Goal: Task Accomplishment & Management: Use online tool/utility

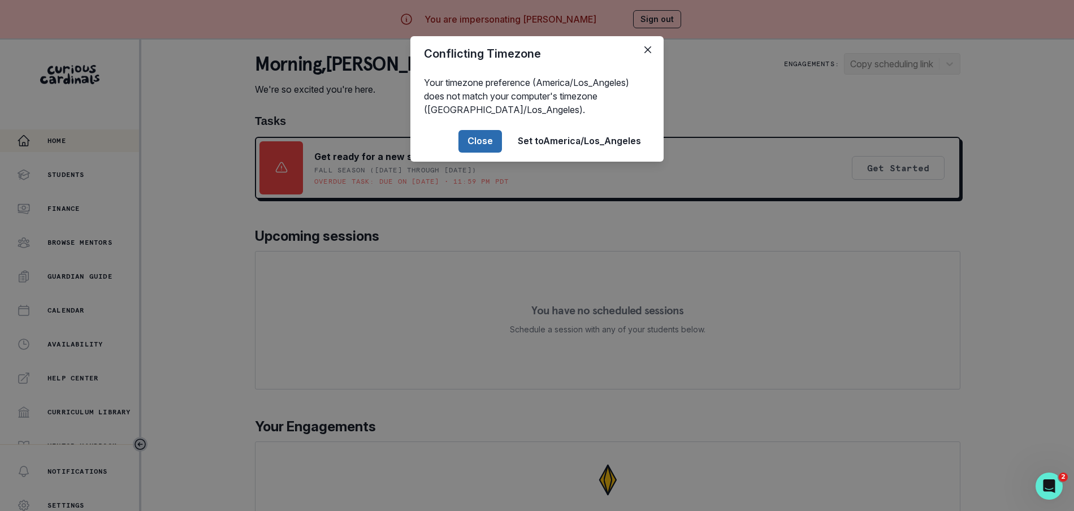
click at [480, 144] on button "Close" at bounding box center [480, 141] width 44 height 23
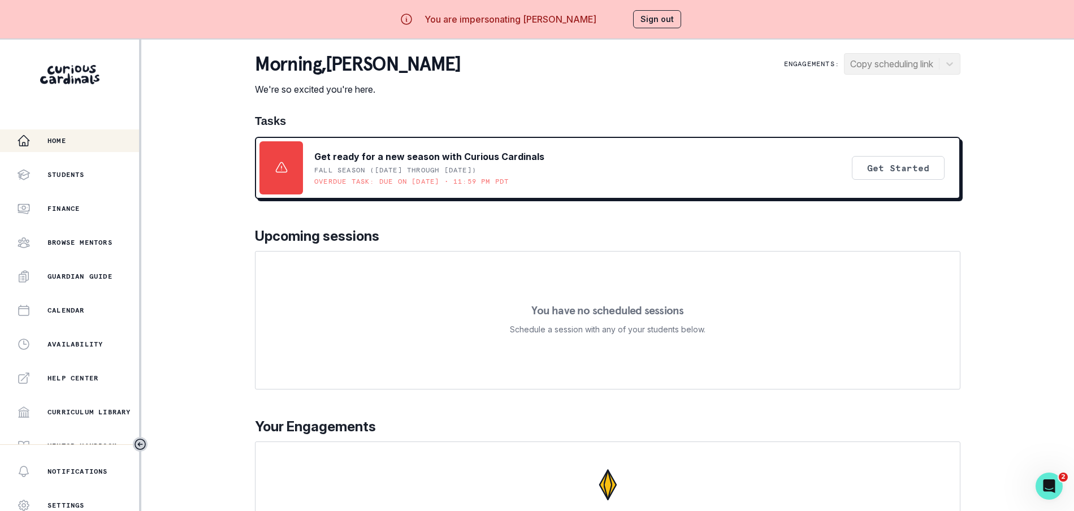
scroll to position [182, 0]
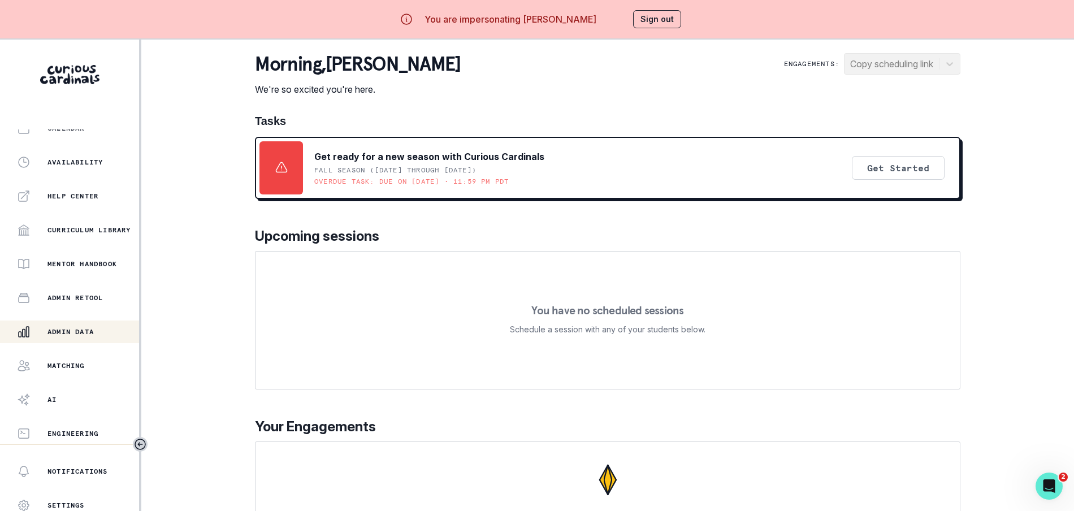
click at [83, 331] on p "Admin Data" at bounding box center [70, 331] width 46 height 9
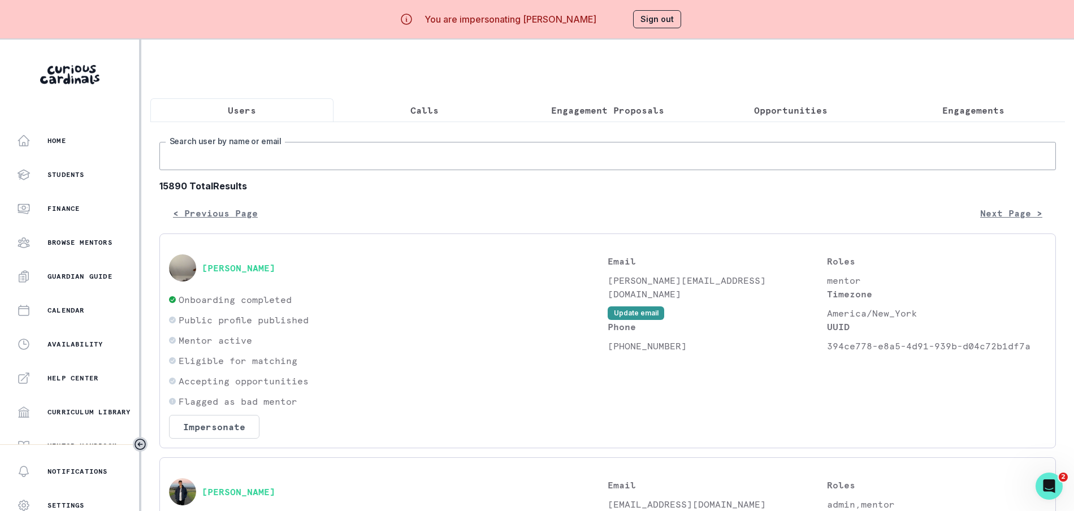
click at [346, 162] on input "Search user by name or email" at bounding box center [607, 156] width 896 height 28
type input "[PERSON_NAME]"
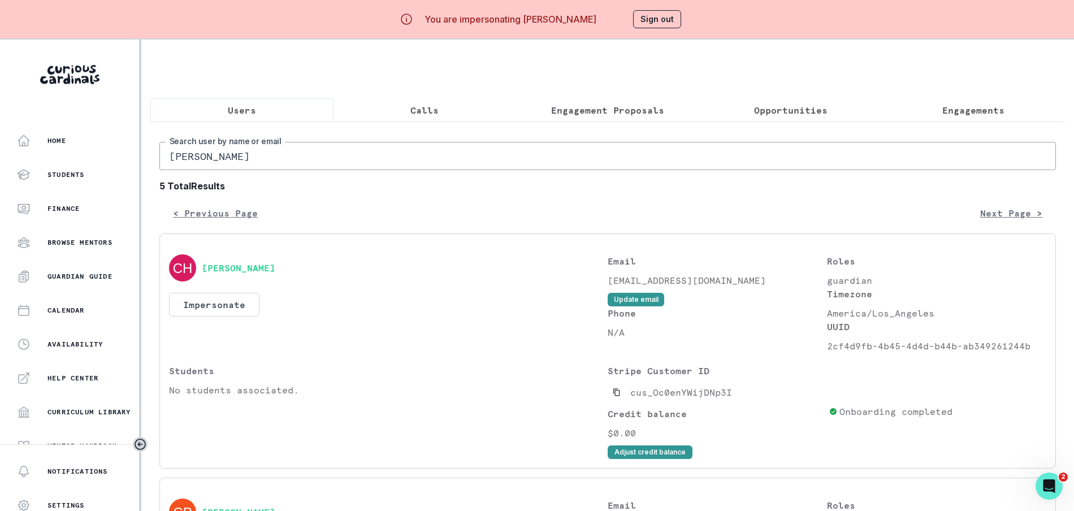
scroll to position [342, 0]
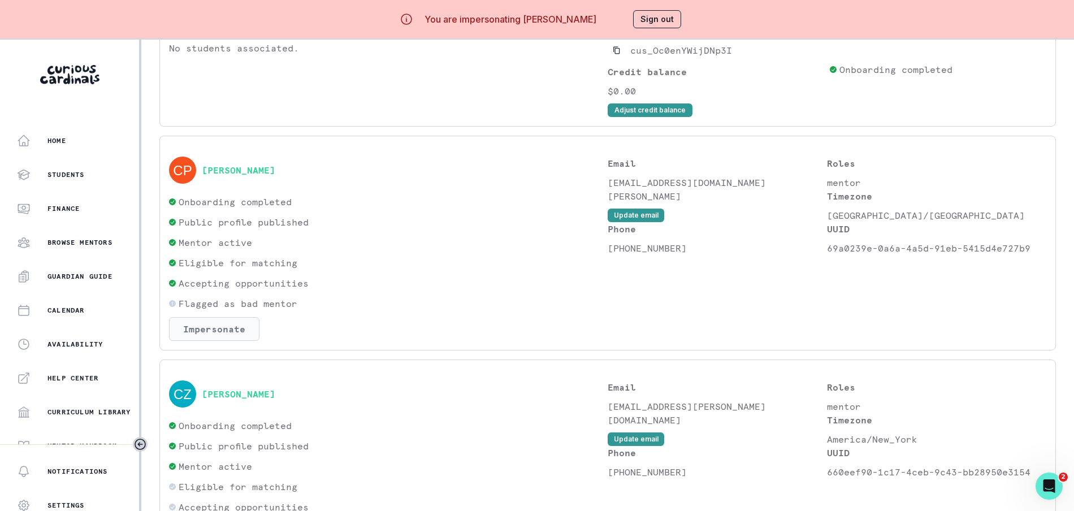
click at [214, 327] on button "Impersonate" at bounding box center [214, 329] width 90 height 24
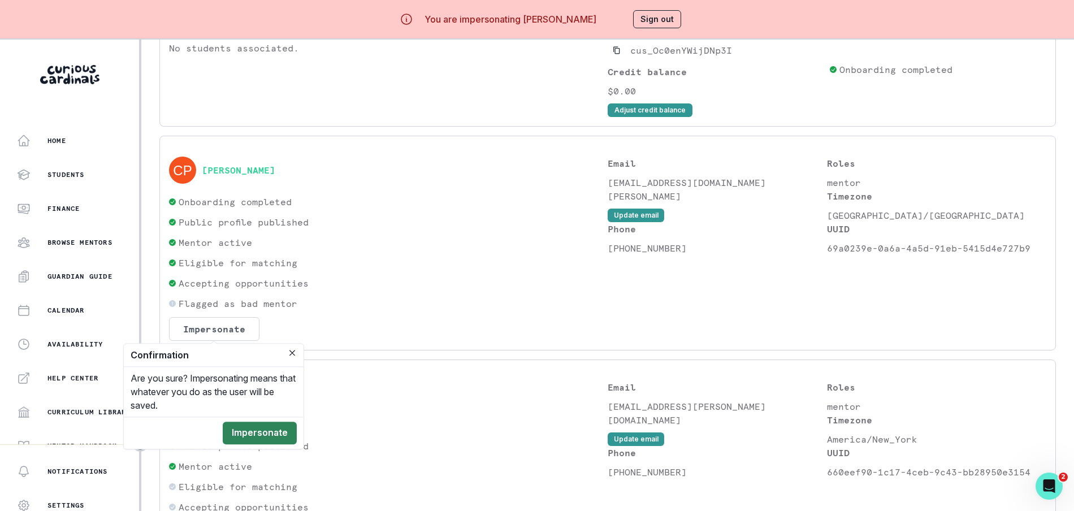
click at [254, 431] on button "Impersonate" at bounding box center [260, 433] width 74 height 23
